Goal: Connect with others: Establish contact or relationships with other users

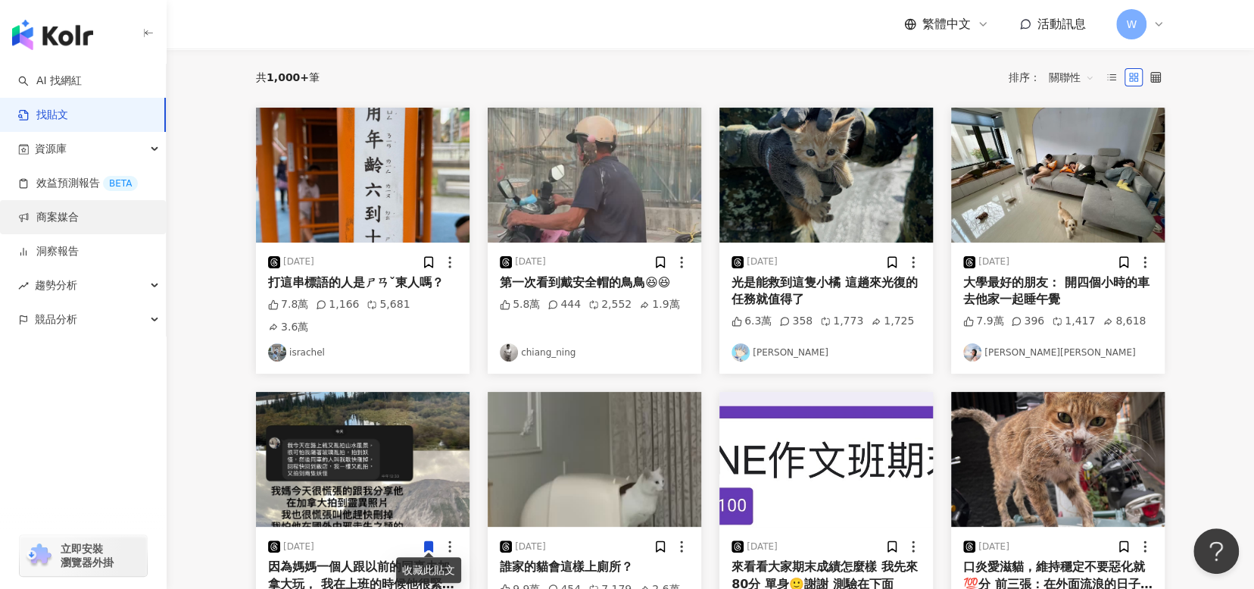
click at [79, 225] on link "商案媒合" at bounding box center [48, 217] width 61 height 15
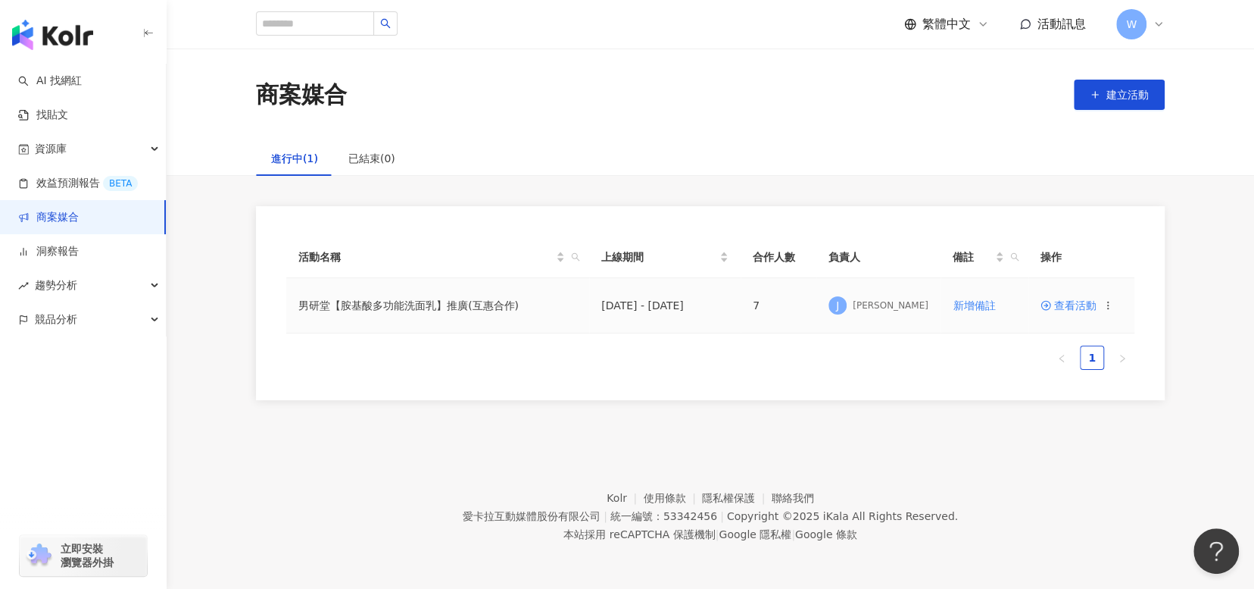
click at [1075, 310] on span "查看活動" at bounding box center [1069, 305] width 56 height 11
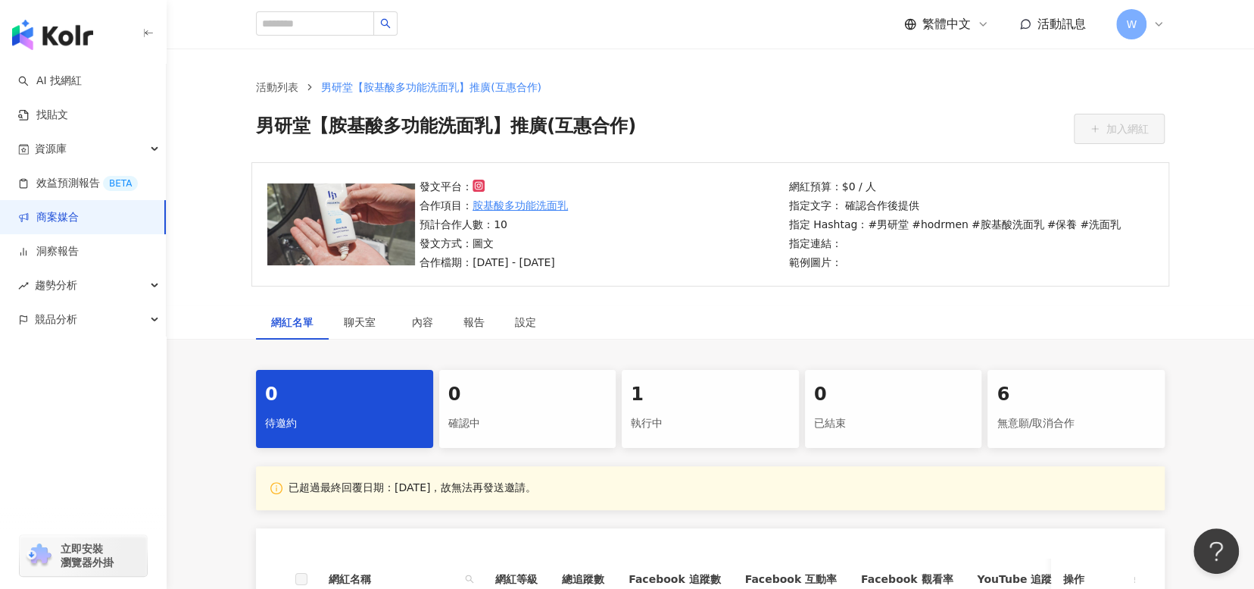
click at [720, 398] on div "1" at bounding box center [710, 395] width 159 height 26
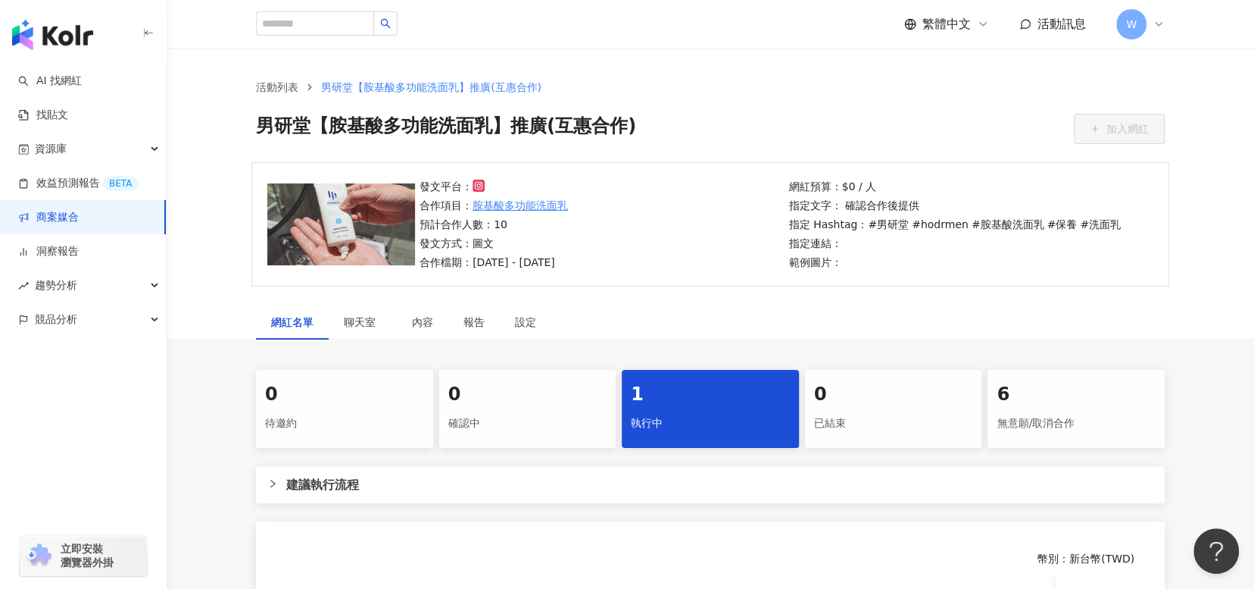
scroll to position [227, 0]
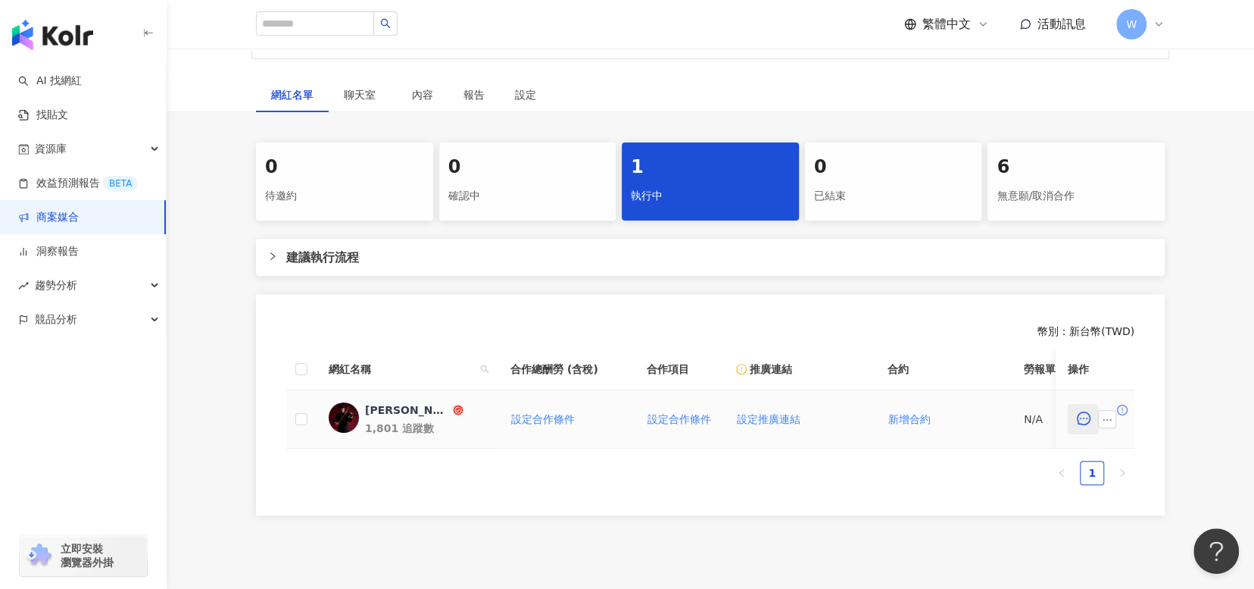
click at [1084, 419] on icon "message" at bounding box center [1084, 418] width 14 height 14
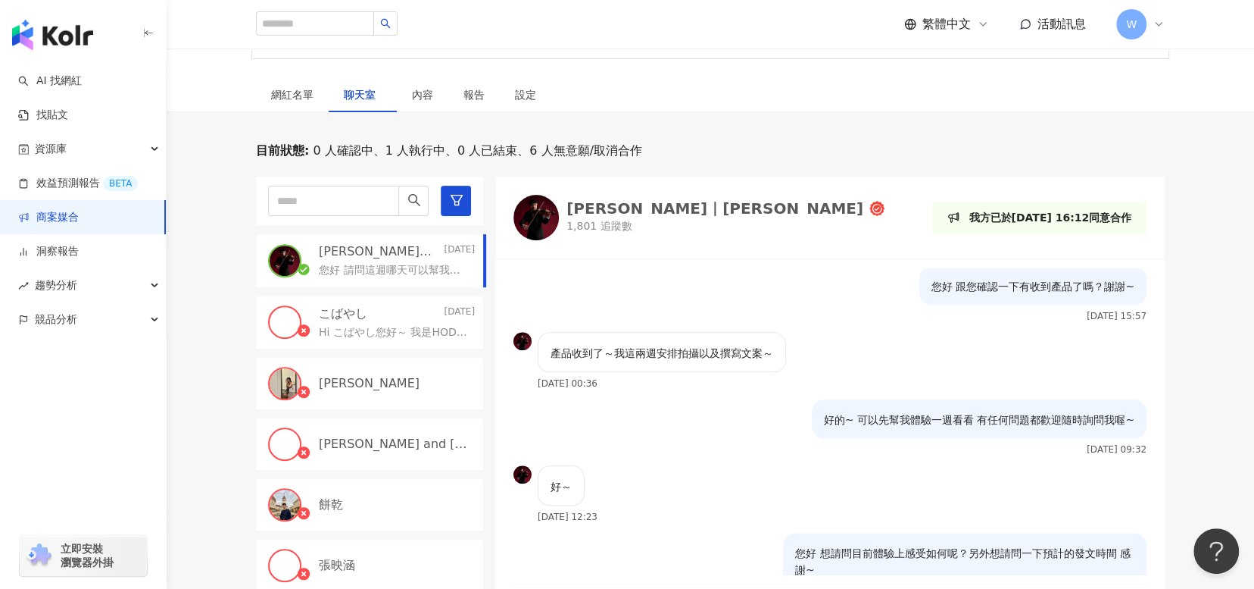
scroll to position [1507, 0]
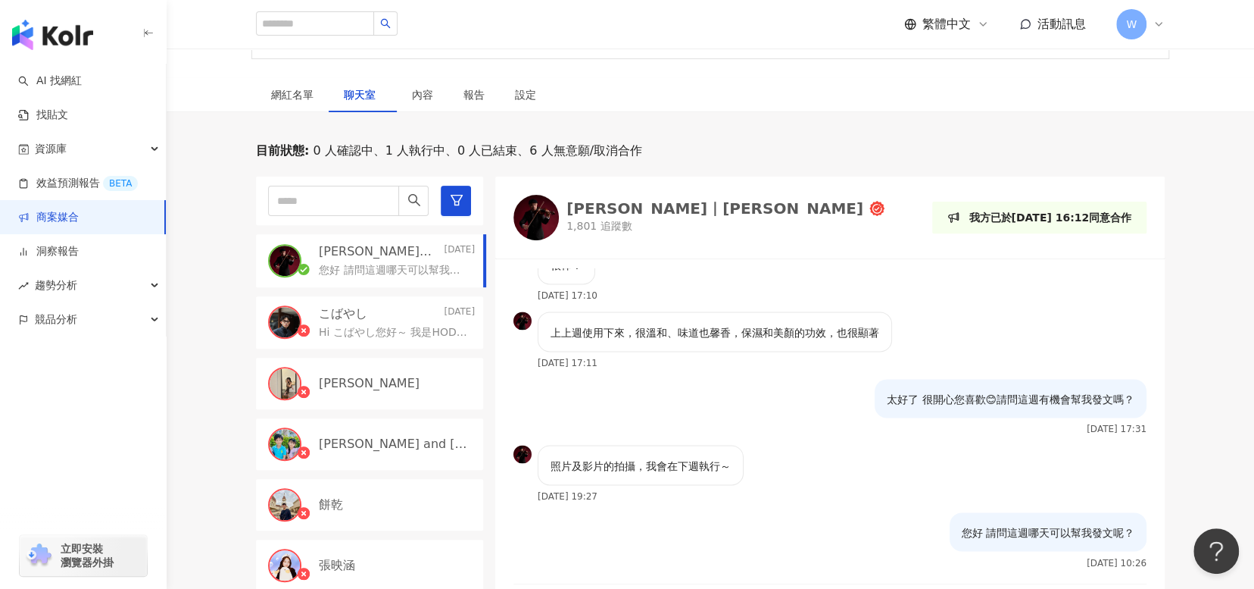
click at [943, 254] on div "[PERSON_NAME]｜[PERSON_NAME] 1,801 追蹤數 我方已於[DATE] 16:12同意合作" at bounding box center [830, 217] width 670 height 82
